Goal: Task Accomplishment & Management: Use online tool/utility

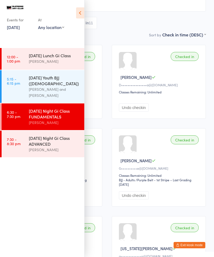
click at [41, 137] on div "[DATE] Night Gi Class ADVANCED" at bounding box center [54, 141] width 51 height 12
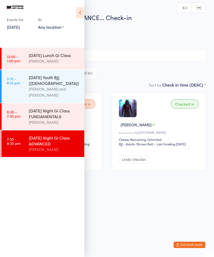
click at [15, 28] on link "[DATE]" at bounding box center [13, 27] width 13 height 6
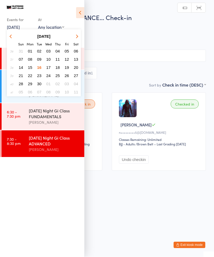
click at [48, 68] on span "17" at bounding box center [48, 67] width 4 height 4
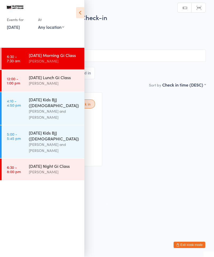
click at [81, 10] on icon at bounding box center [80, 12] width 8 height 11
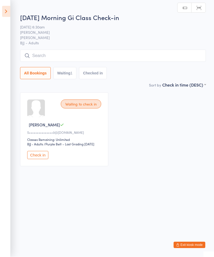
click at [31, 158] on button "Check in" at bounding box center [37, 155] width 21 height 8
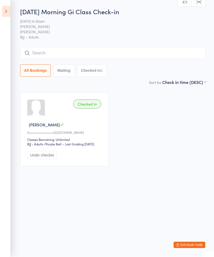
click at [111, 57] on input "search" at bounding box center [113, 53] width 186 height 12
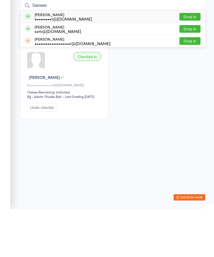
type input "Sameer"
click at [193, 61] on button "Drop in" at bounding box center [189, 65] width 21 height 8
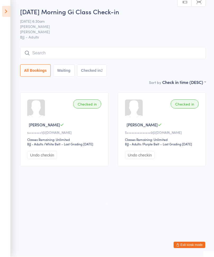
click at [97, 55] on input "search" at bounding box center [113, 53] width 186 height 12
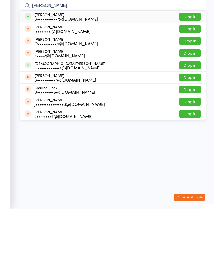
type input "[PERSON_NAME]"
click at [195, 61] on button "Drop in" at bounding box center [189, 65] width 21 height 8
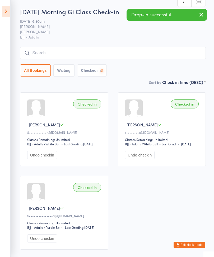
scroll to position [0, 0]
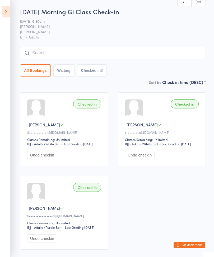
click at [51, 49] on input "search" at bounding box center [113, 53] width 186 height 12
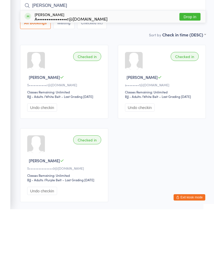
type input "[PERSON_NAME]"
click at [188, 61] on button "Drop in" at bounding box center [189, 65] width 21 height 8
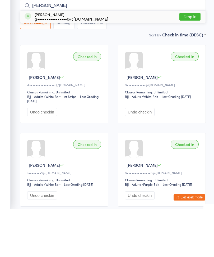
type input "[PERSON_NAME]"
click at [189, 61] on button "Drop in" at bounding box center [189, 65] width 21 height 8
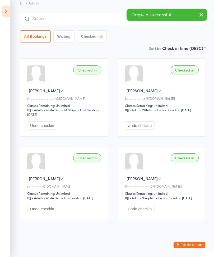
scroll to position [43, 0]
